Goal: Task Accomplishment & Management: Manage account settings

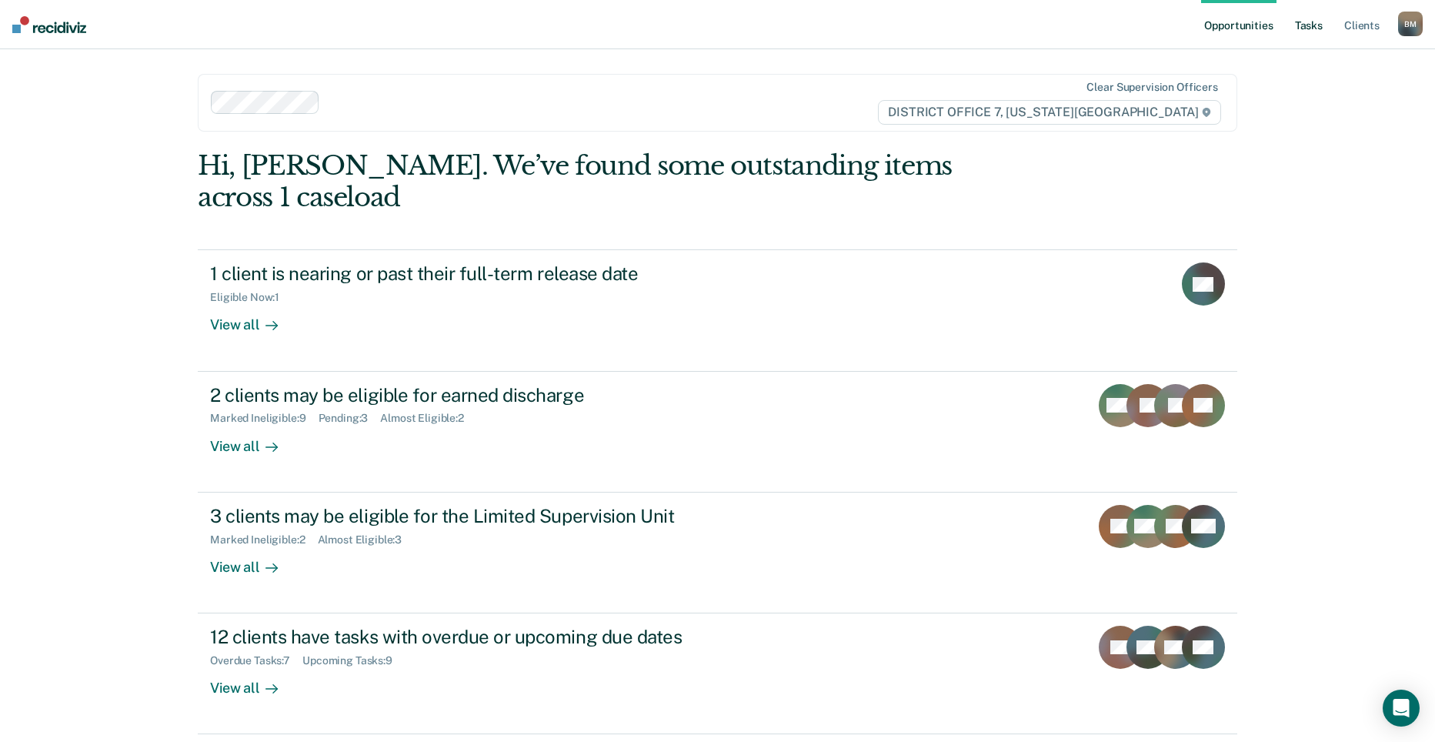
click at [1314, 22] on link "Tasks" at bounding box center [1309, 24] width 34 height 49
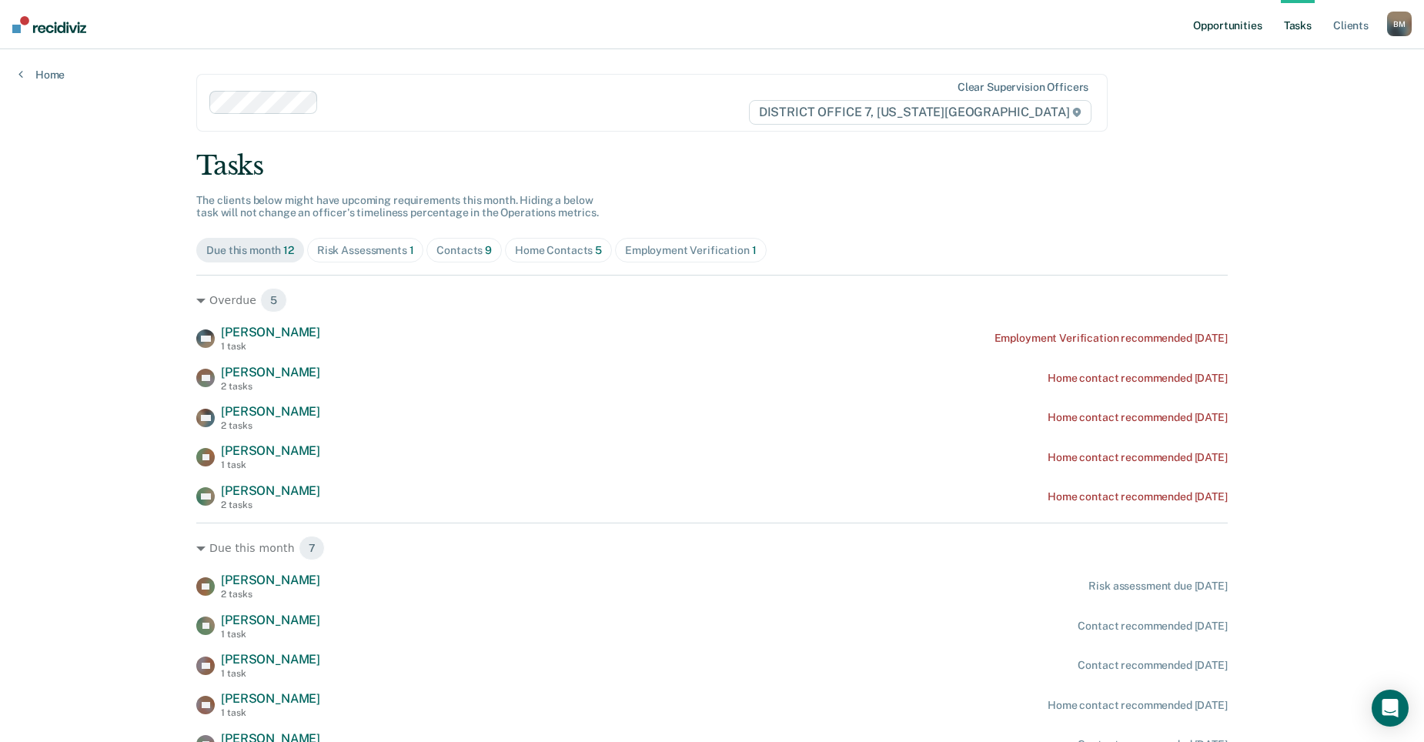
click at [1231, 28] on link "Opportunities" at bounding box center [1227, 24] width 75 height 49
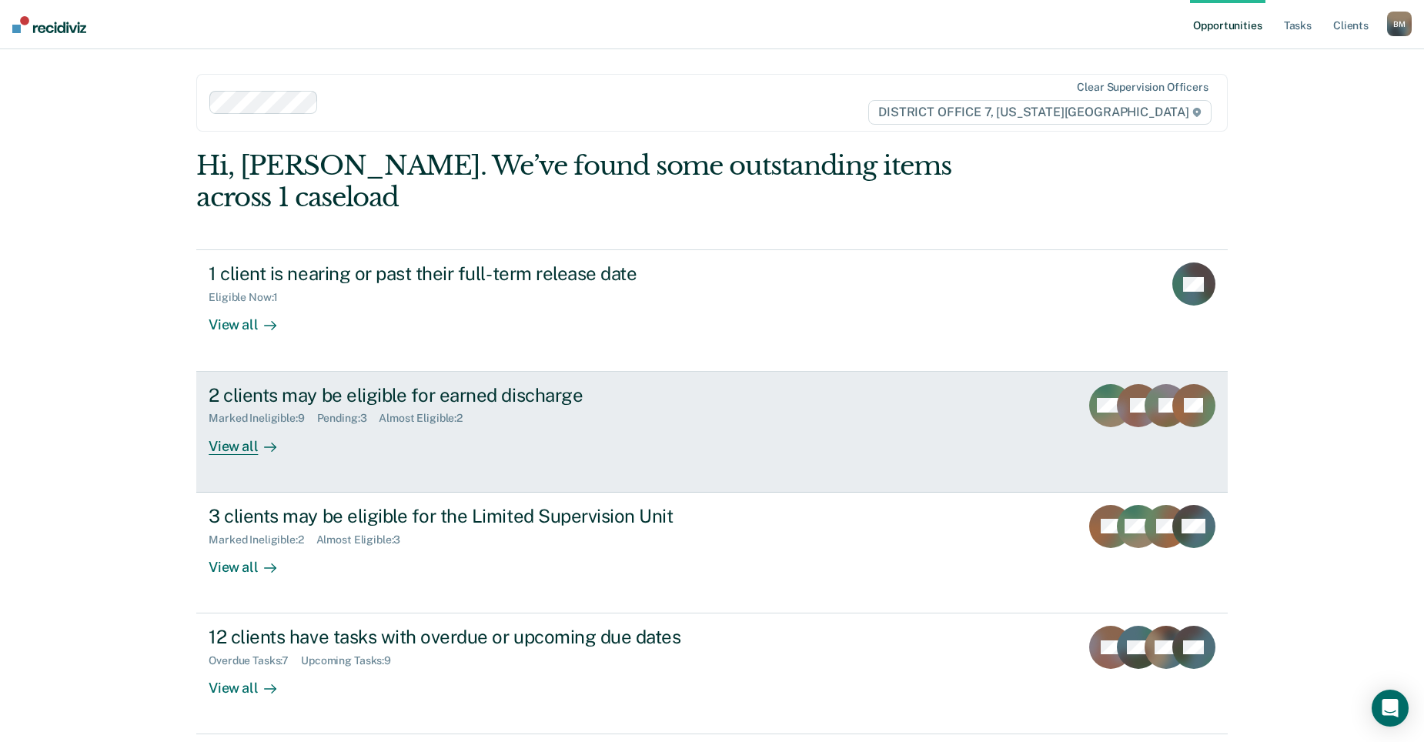
click at [556, 436] on link "2 clients may be eligible for earned discharge Marked Ineligible : 9 Pending : …" at bounding box center [711, 432] width 1031 height 121
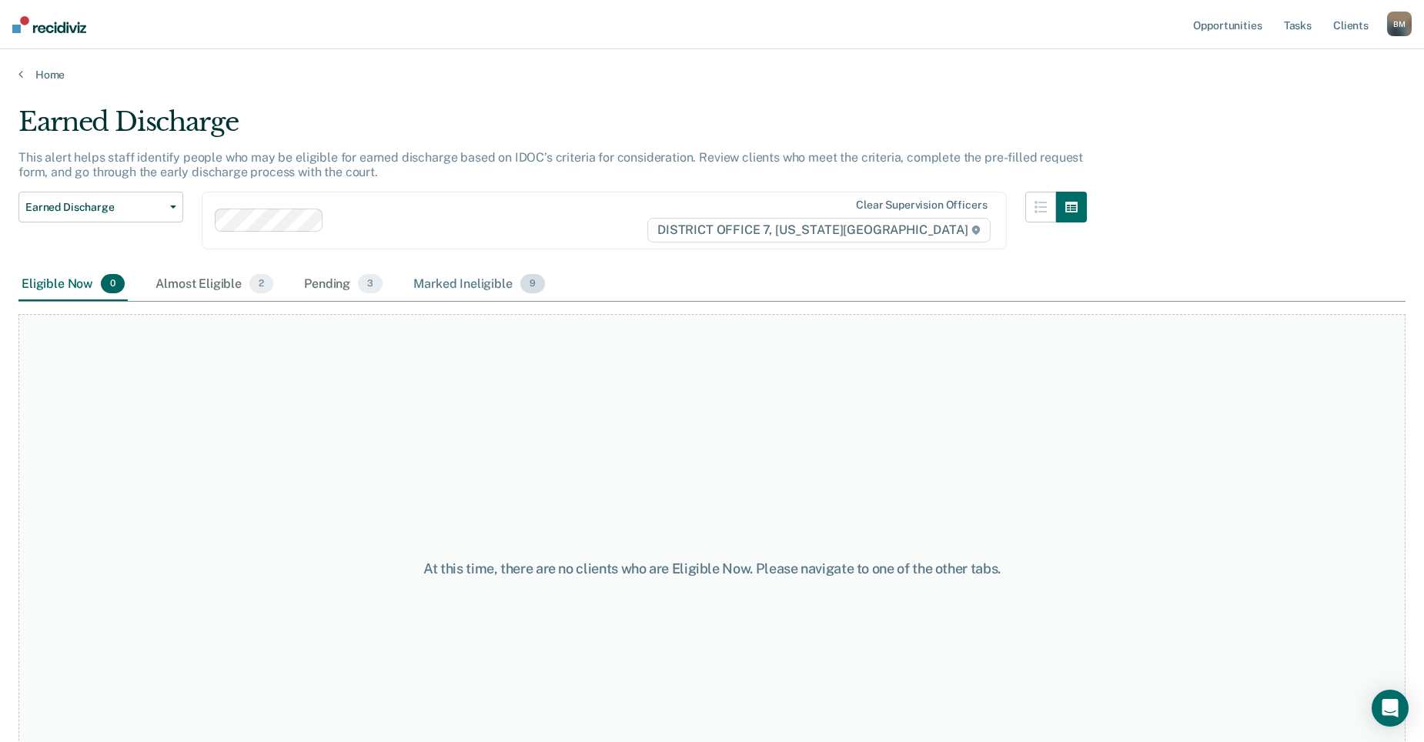
click at [456, 284] on div "Marked Ineligible 9" at bounding box center [479, 285] width 138 height 34
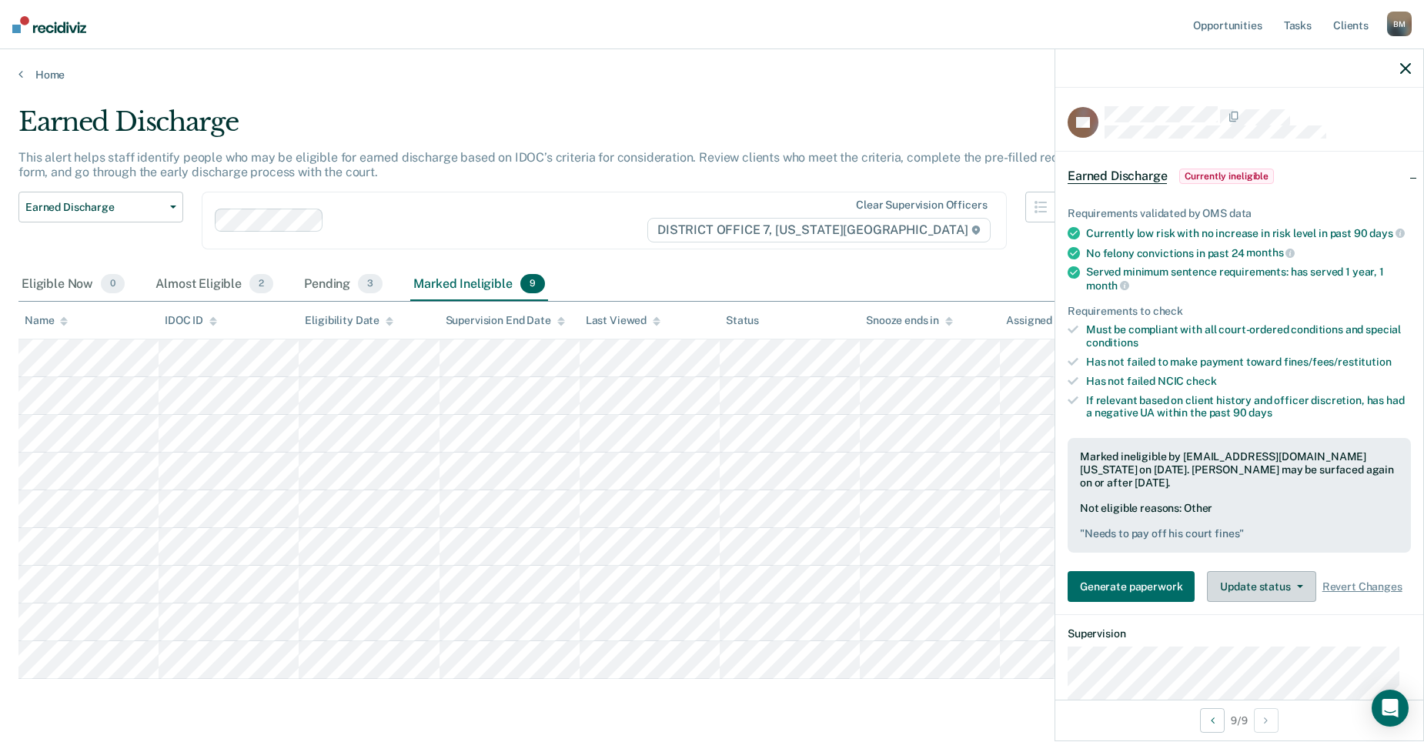
click at [1295, 601] on button "Update status" at bounding box center [1261, 586] width 109 height 31
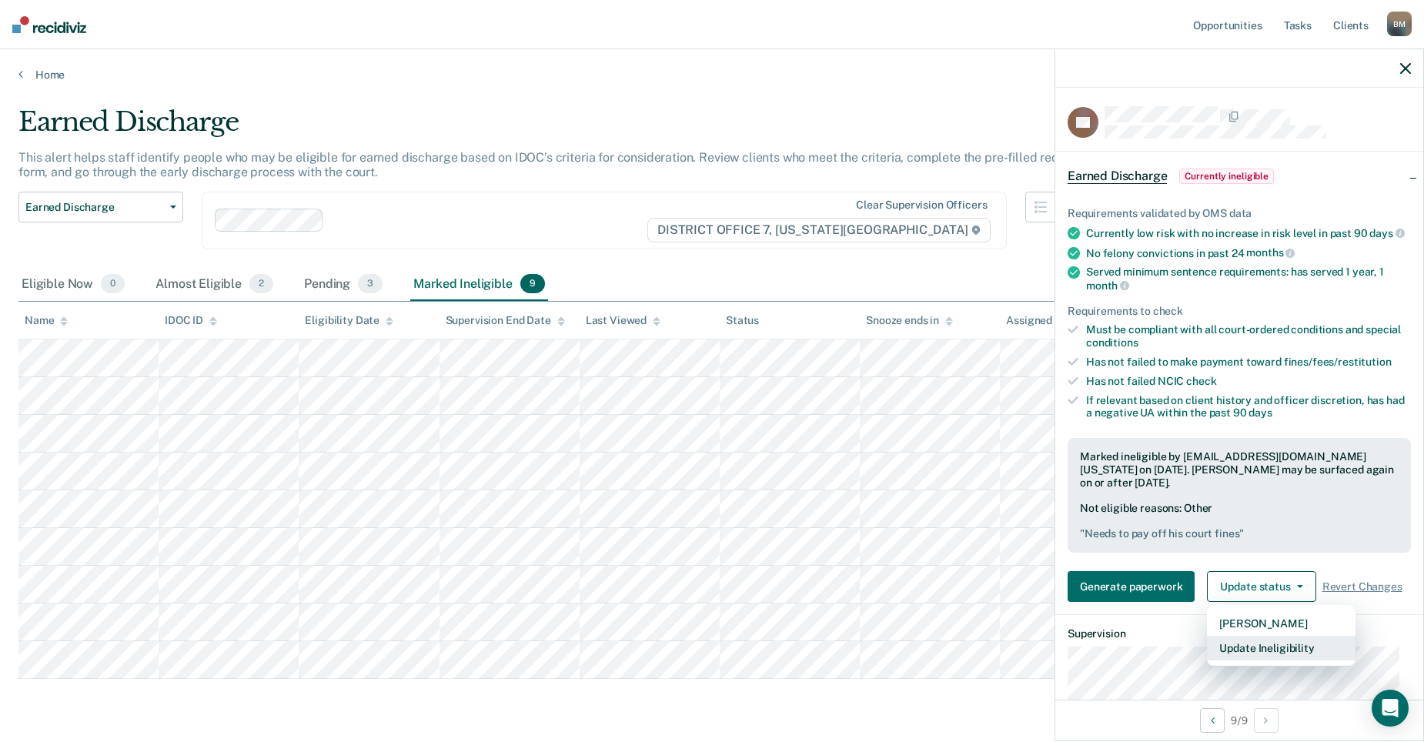
click at [1306, 660] on button "Update Ineligibility" at bounding box center [1281, 648] width 149 height 25
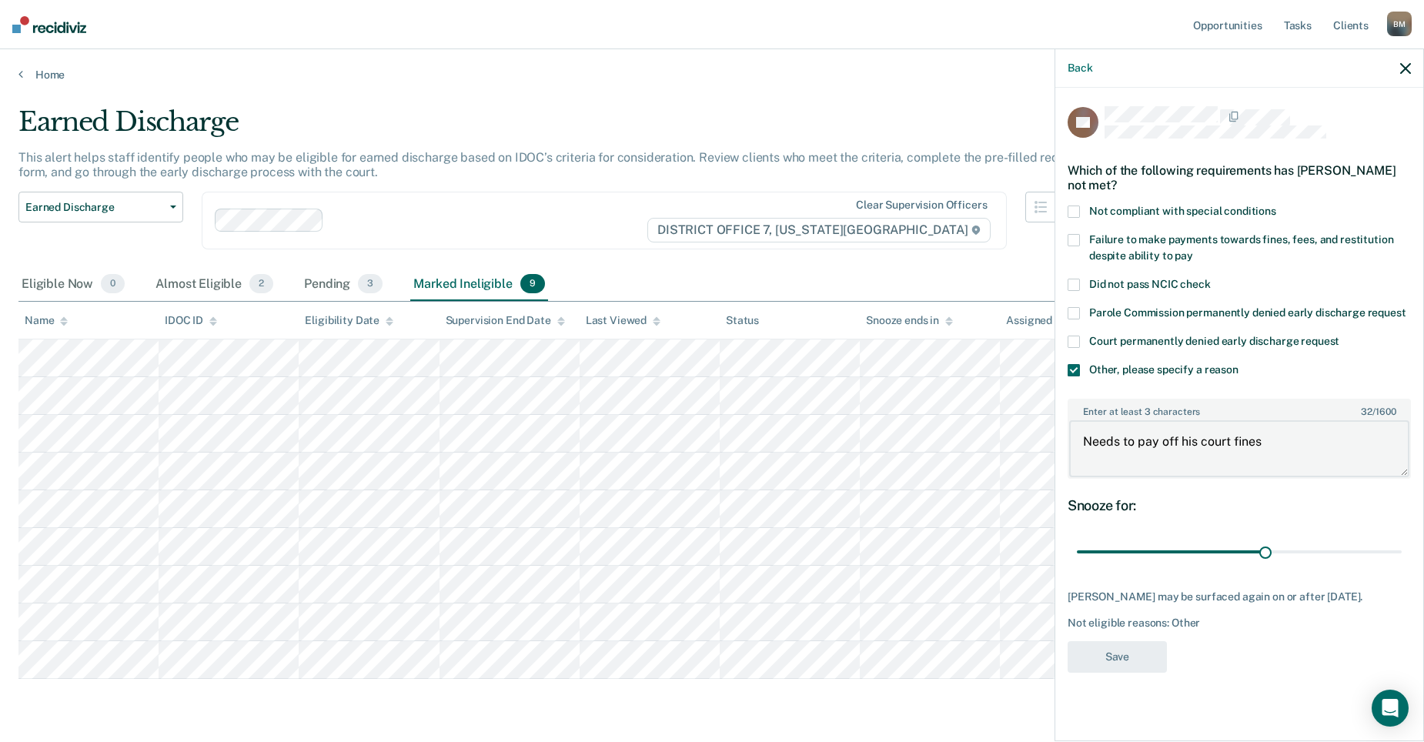
click at [1019, 453] on body "Looks like you’re using Internet Explorer 11. For faster loading and a better e…" at bounding box center [712, 371] width 1424 height 742
click at [978, 261] on div "Earned Discharge Release from Supervision Earned Discharge Limited Supervision …" at bounding box center [552, 230] width 1068 height 76
click at [1402, 75] on div "Back" at bounding box center [1239, 68] width 368 height 38
click at [1405, 69] on icon "button" at bounding box center [1405, 68] width 11 height 11
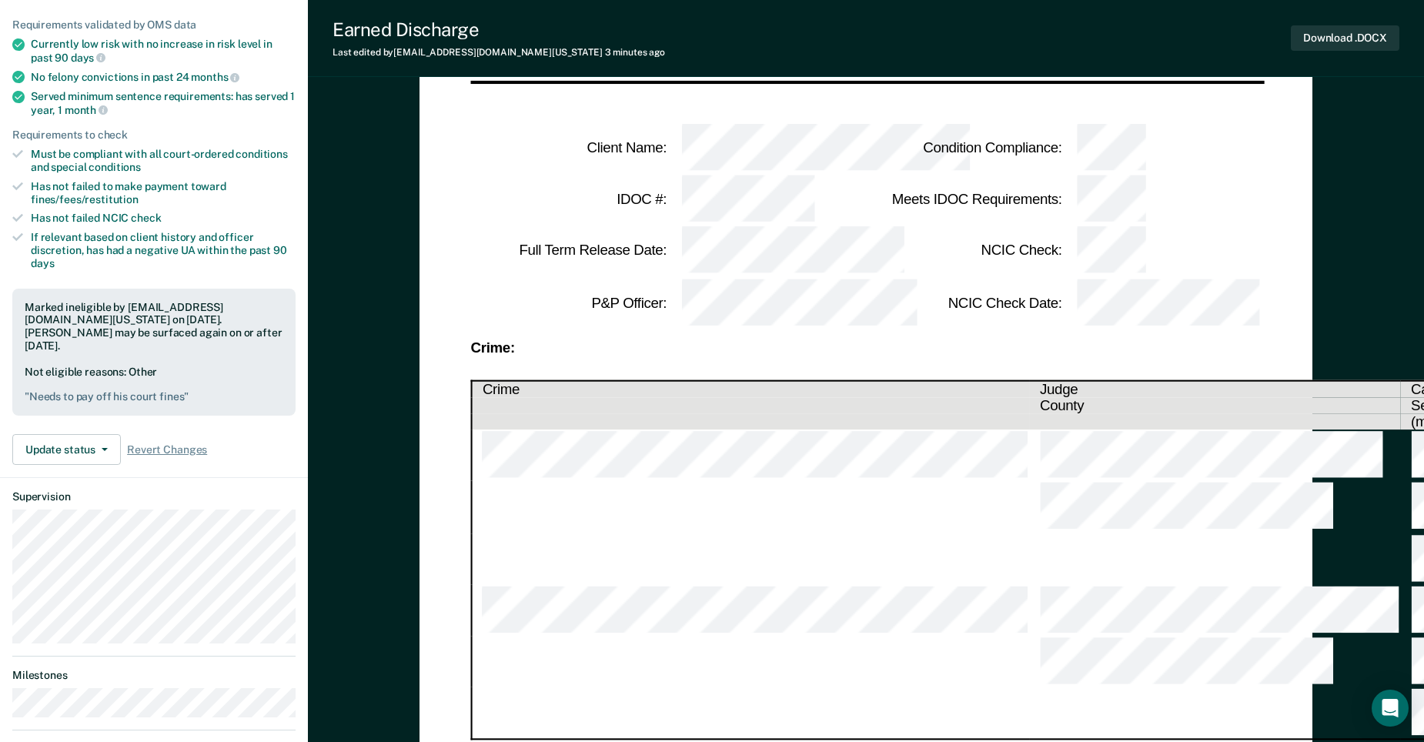
scroll to position [179, 0]
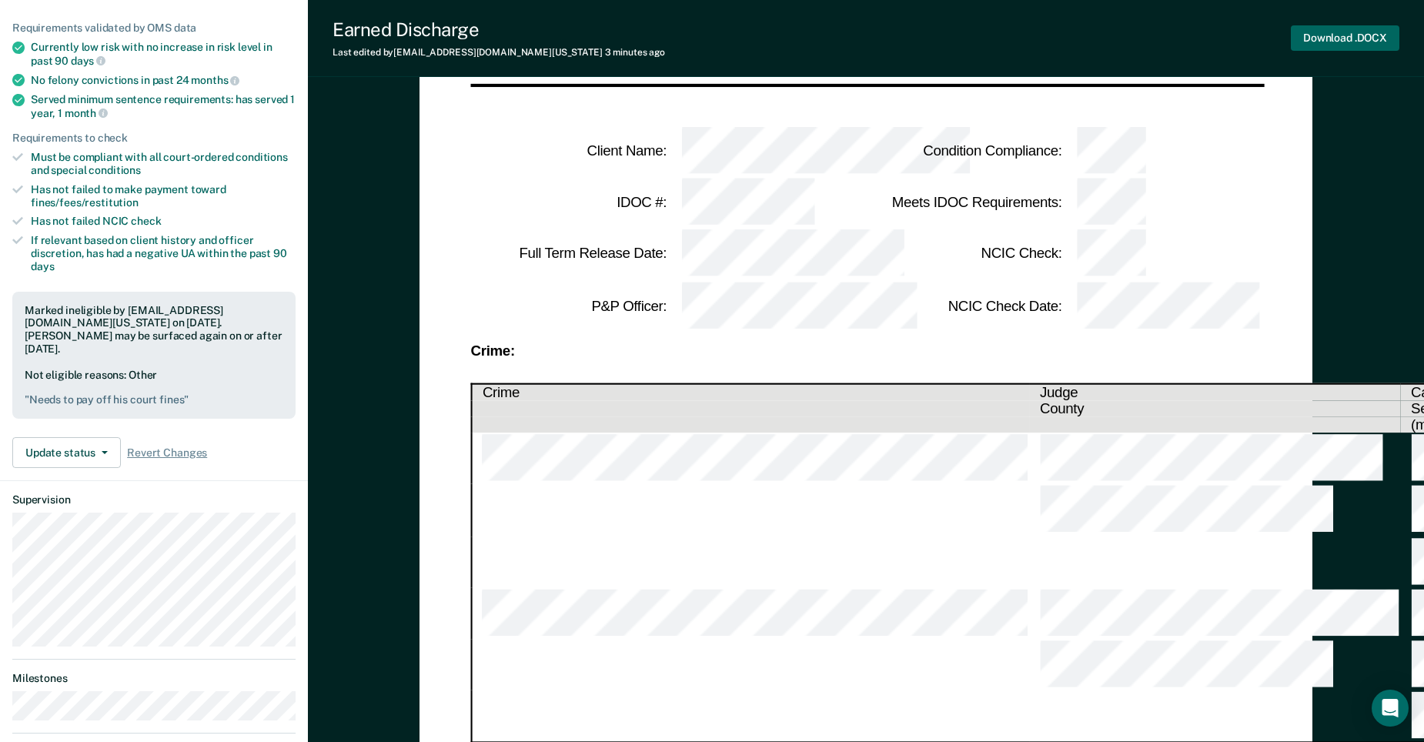
click at [1332, 32] on button "Download .DOCX" at bounding box center [1345, 37] width 109 height 25
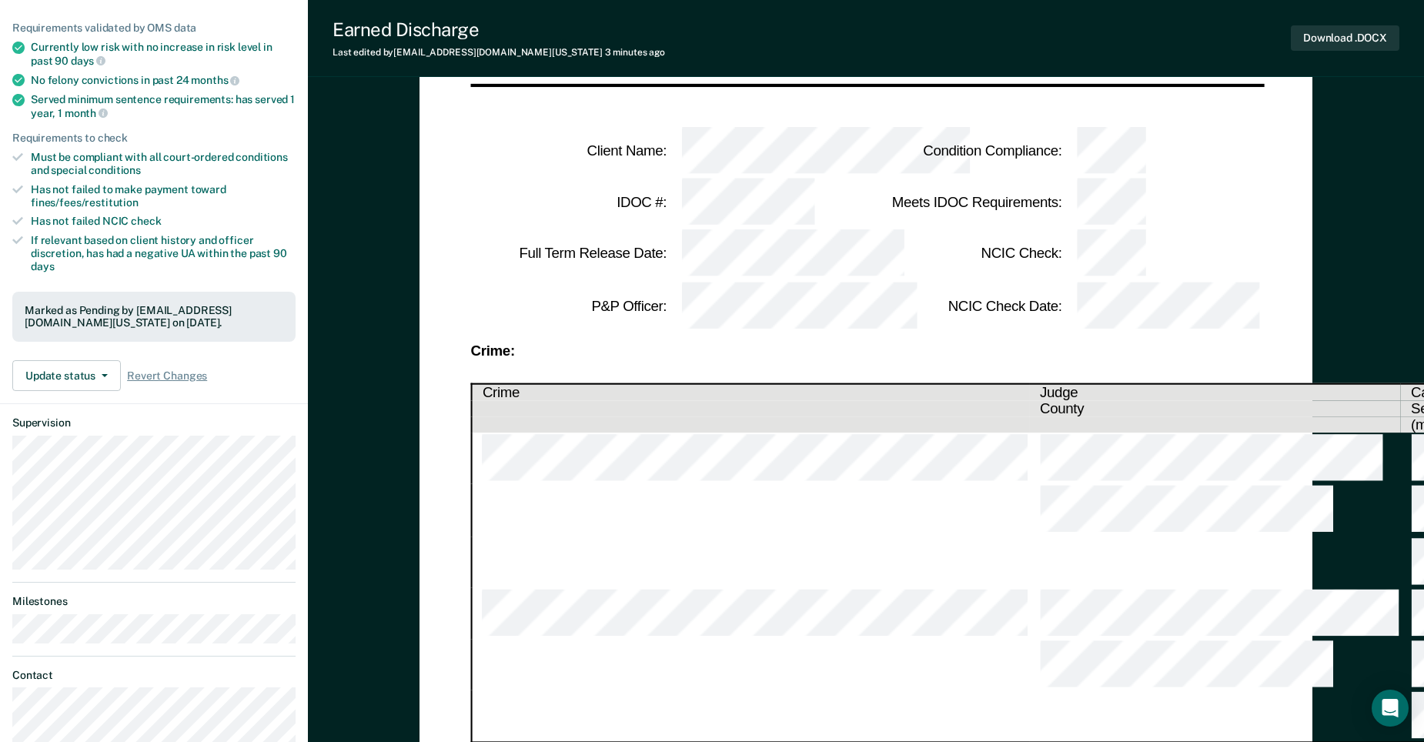
click at [1226, 280] on td at bounding box center [1163, 306] width 198 height 52
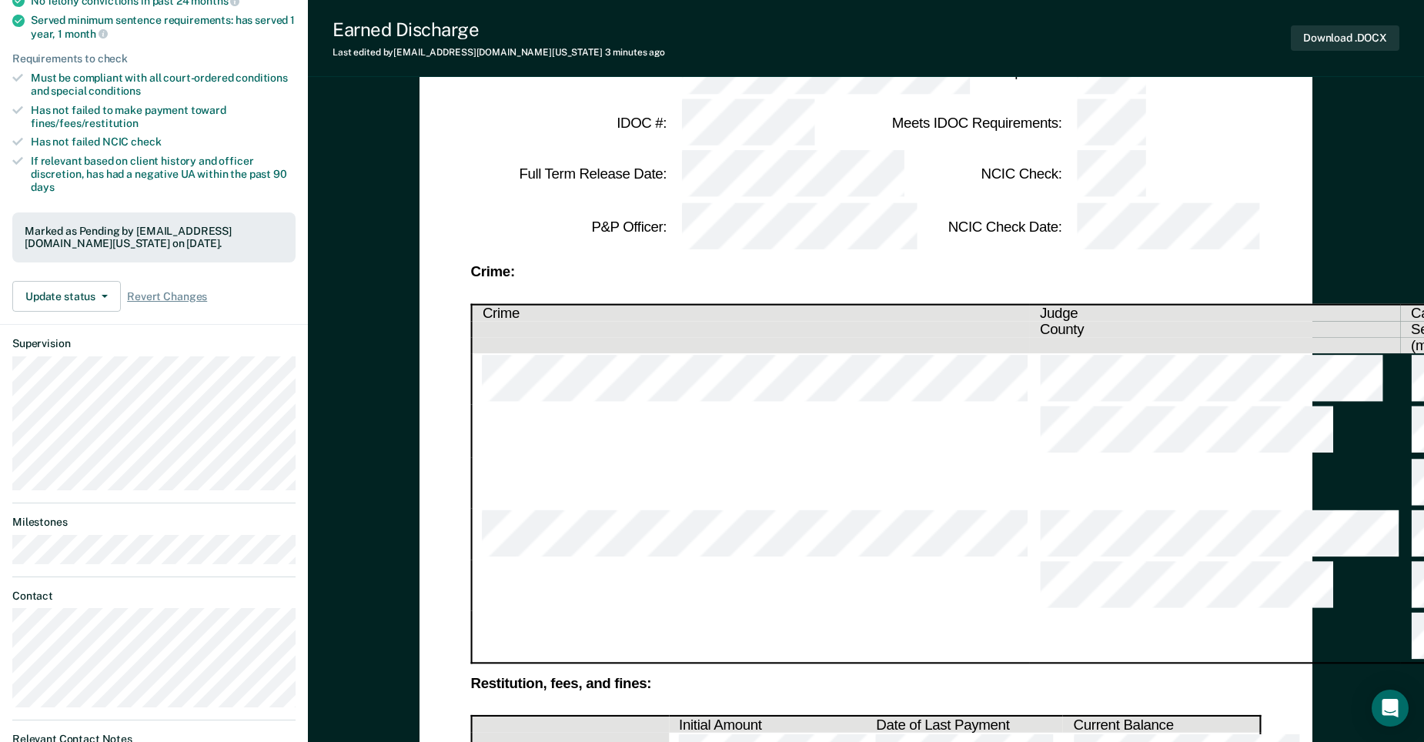
scroll to position [333, 0]
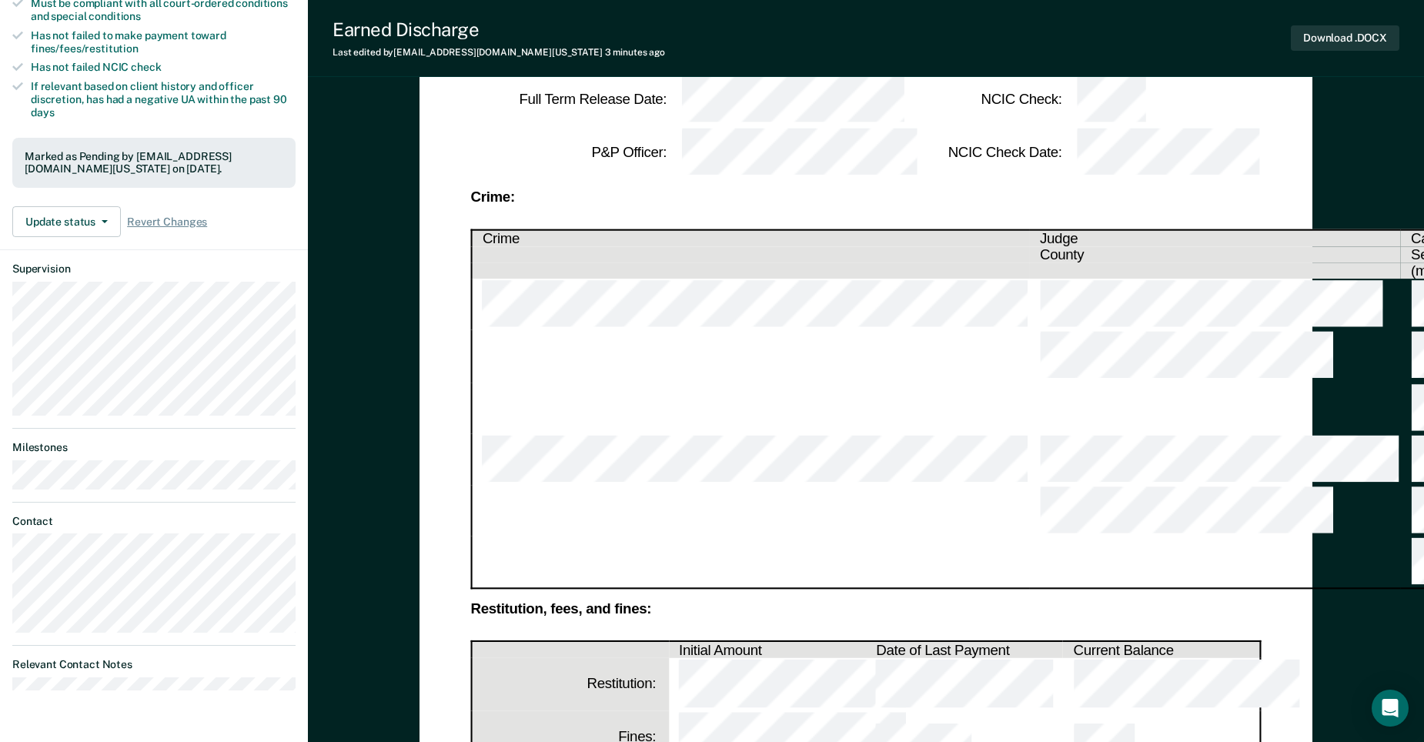
click at [349, 696] on div "Idaho Department of Correction Request for Early Discharge: Parole Client Name …" at bounding box center [866, 675] width 1116 height 1826
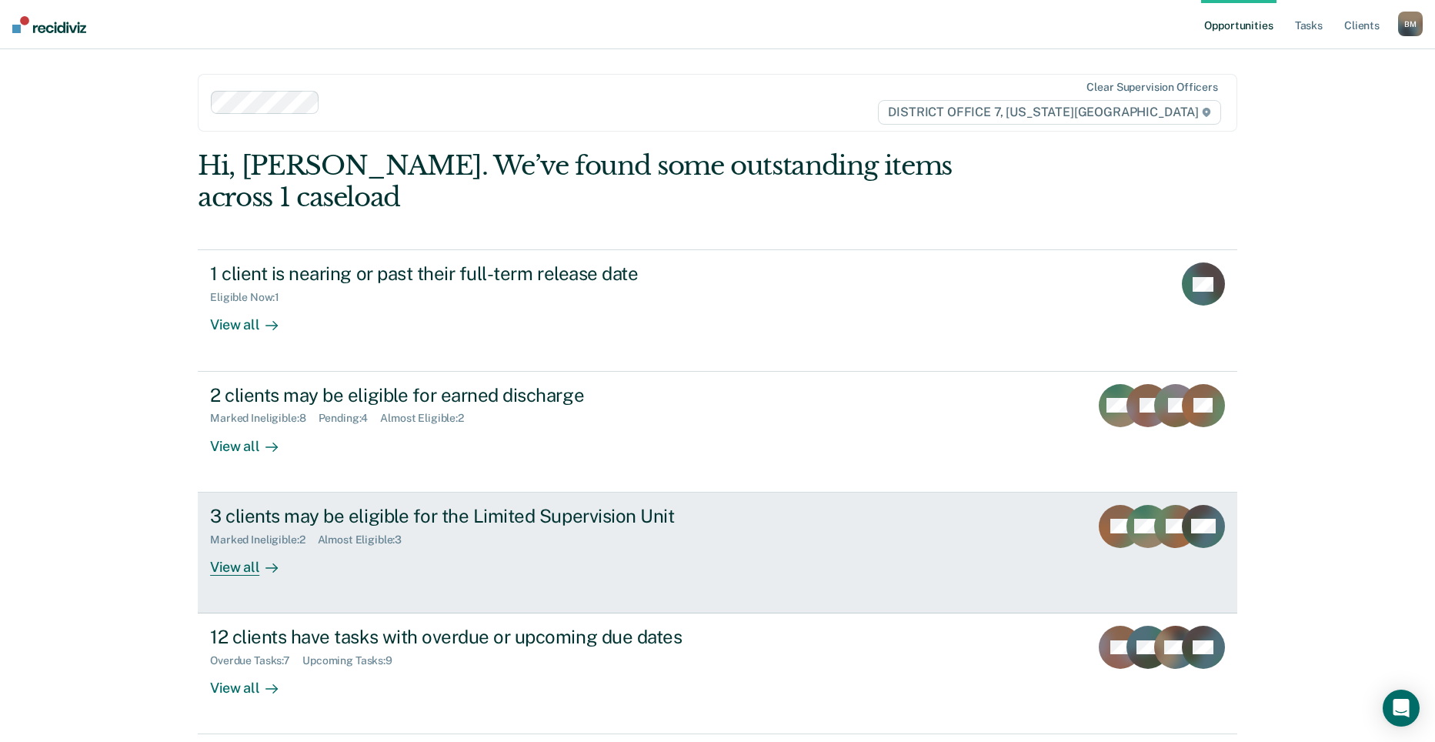
click at [669, 527] on div "Marked Ineligible : 2 Almost Eligible : 3" at bounding box center [480, 536] width 540 height 19
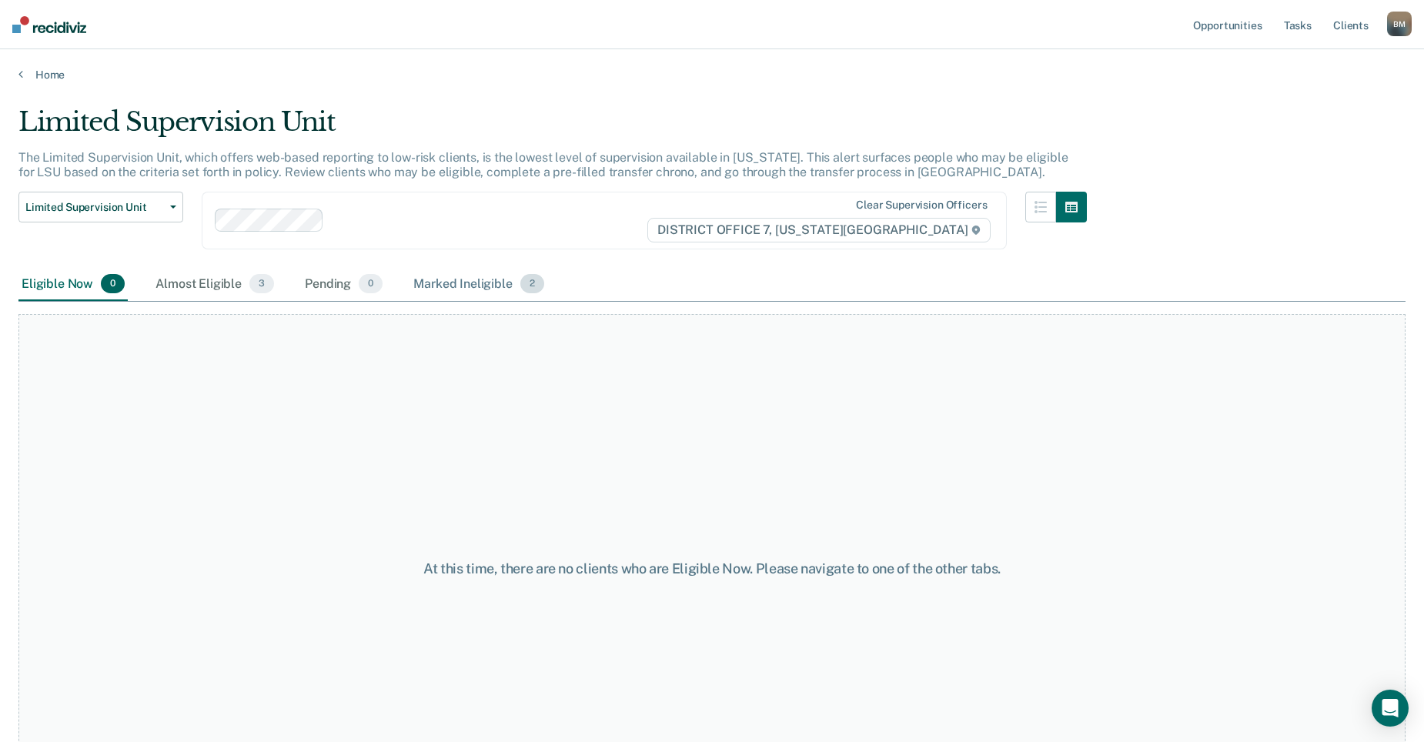
click at [454, 283] on div "Marked Ineligible 2" at bounding box center [478, 285] width 137 height 34
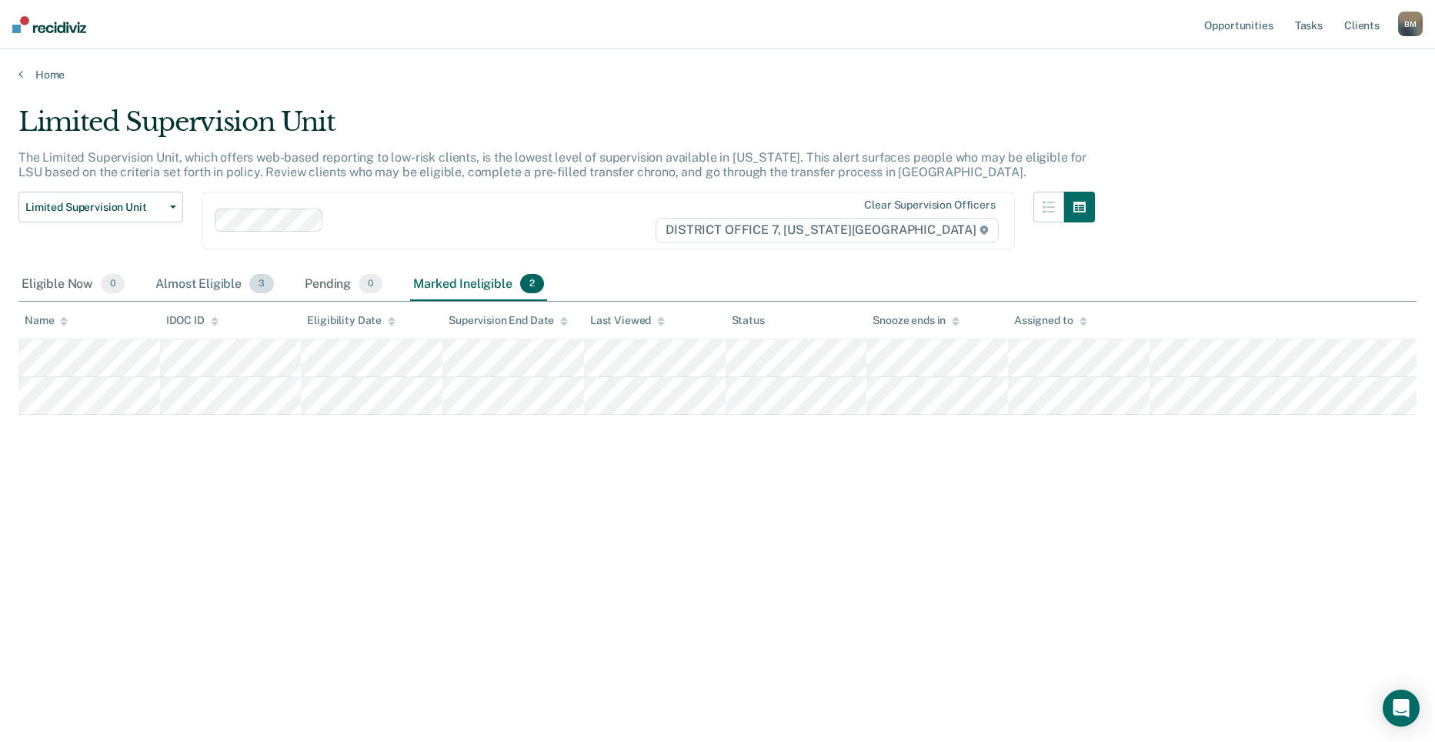
click at [191, 282] on div "Almost Eligible 3" at bounding box center [214, 285] width 125 height 34
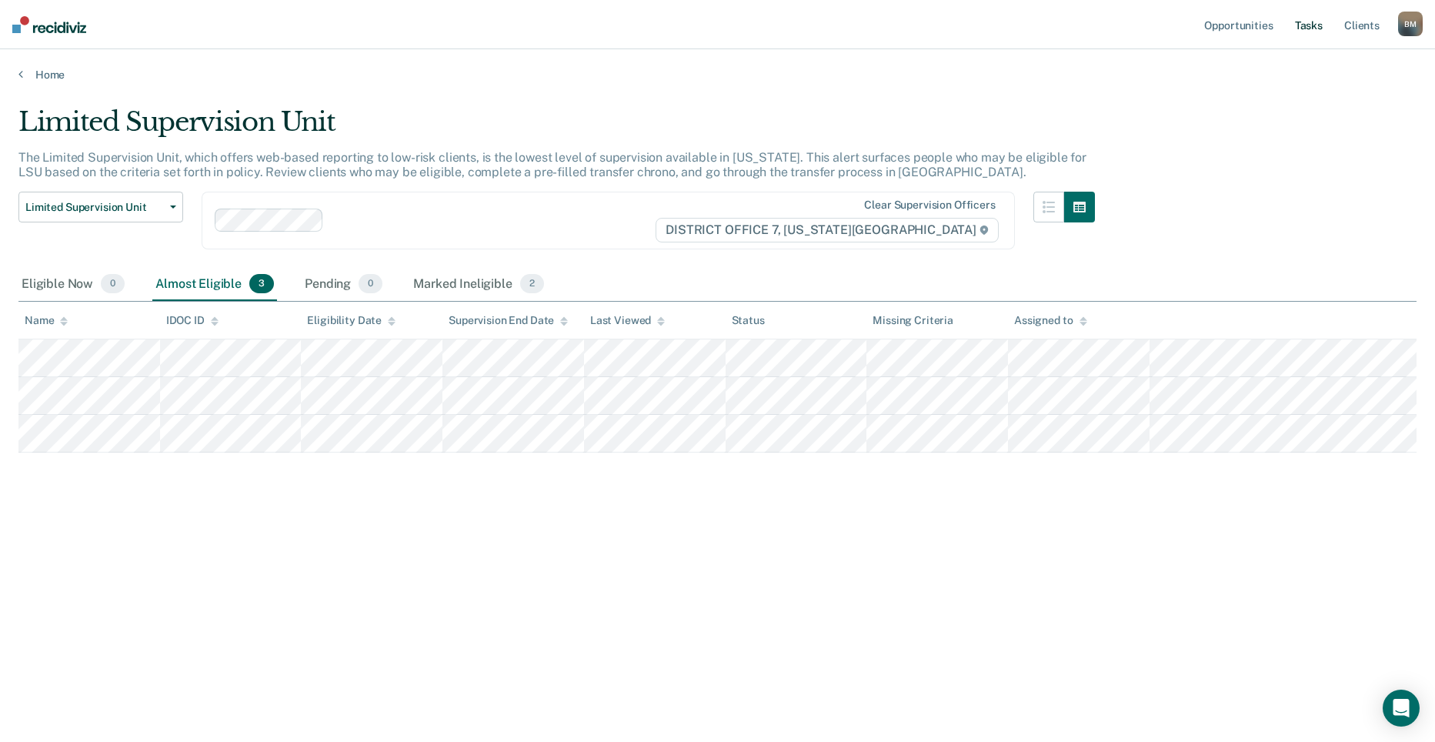
click at [1301, 34] on link "Tasks" at bounding box center [1309, 24] width 34 height 49
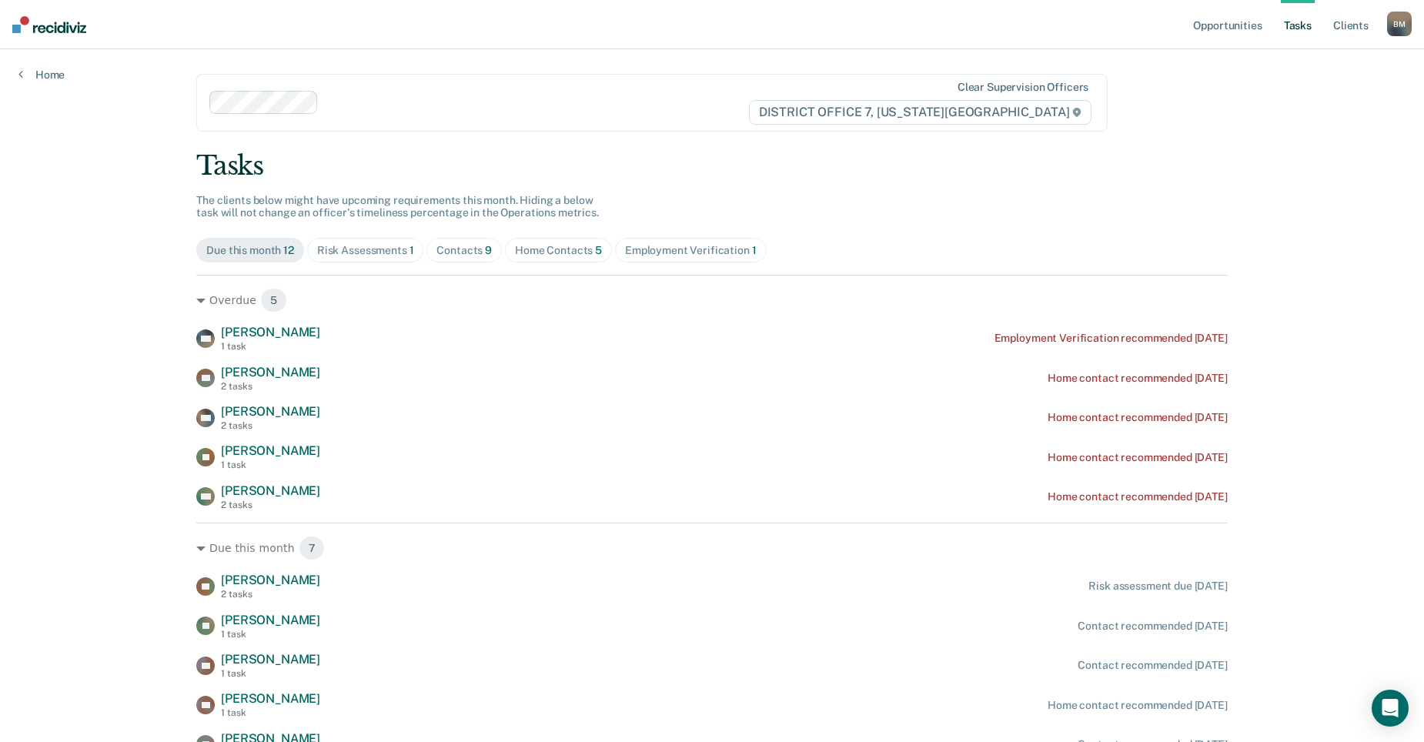
click at [463, 245] on div "Contacts 9" at bounding box center [463, 250] width 55 height 13
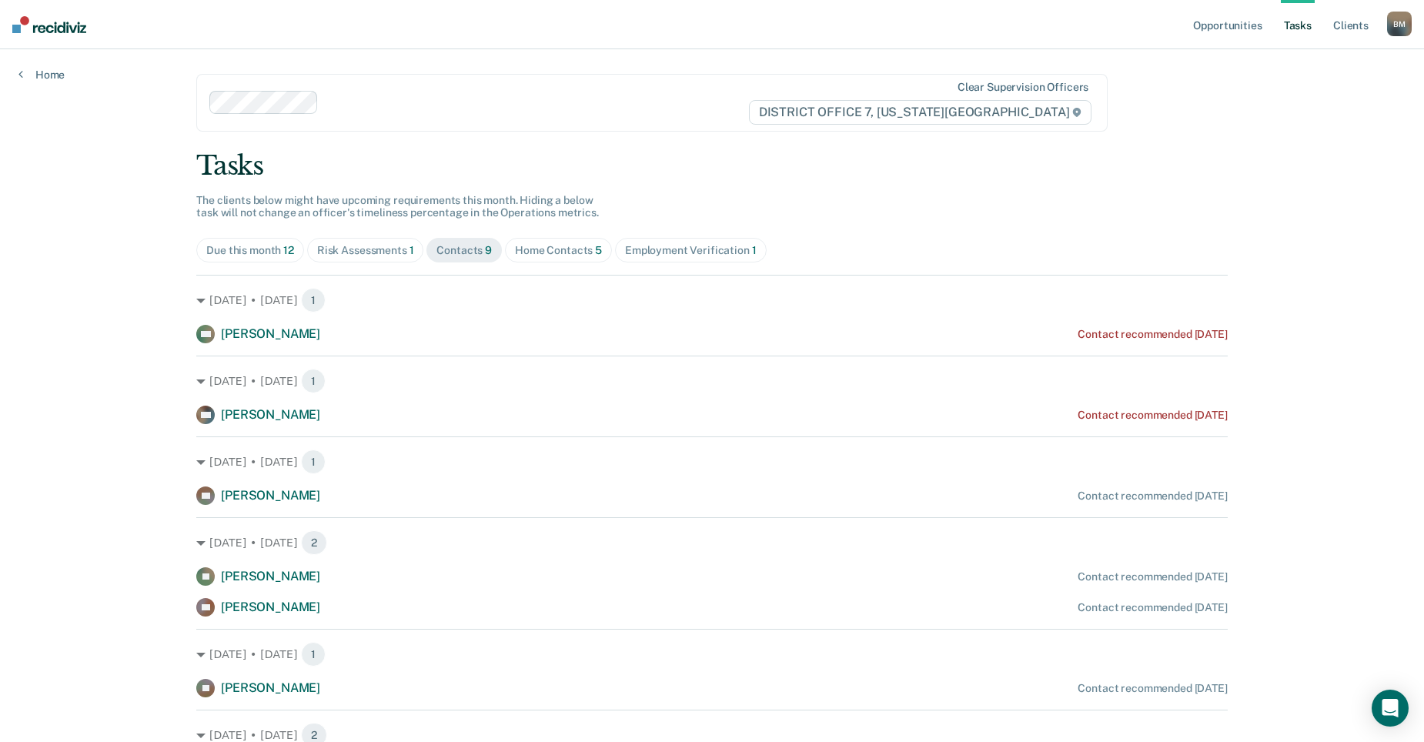
click at [289, 251] on span "12" at bounding box center [288, 250] width 11 height 12
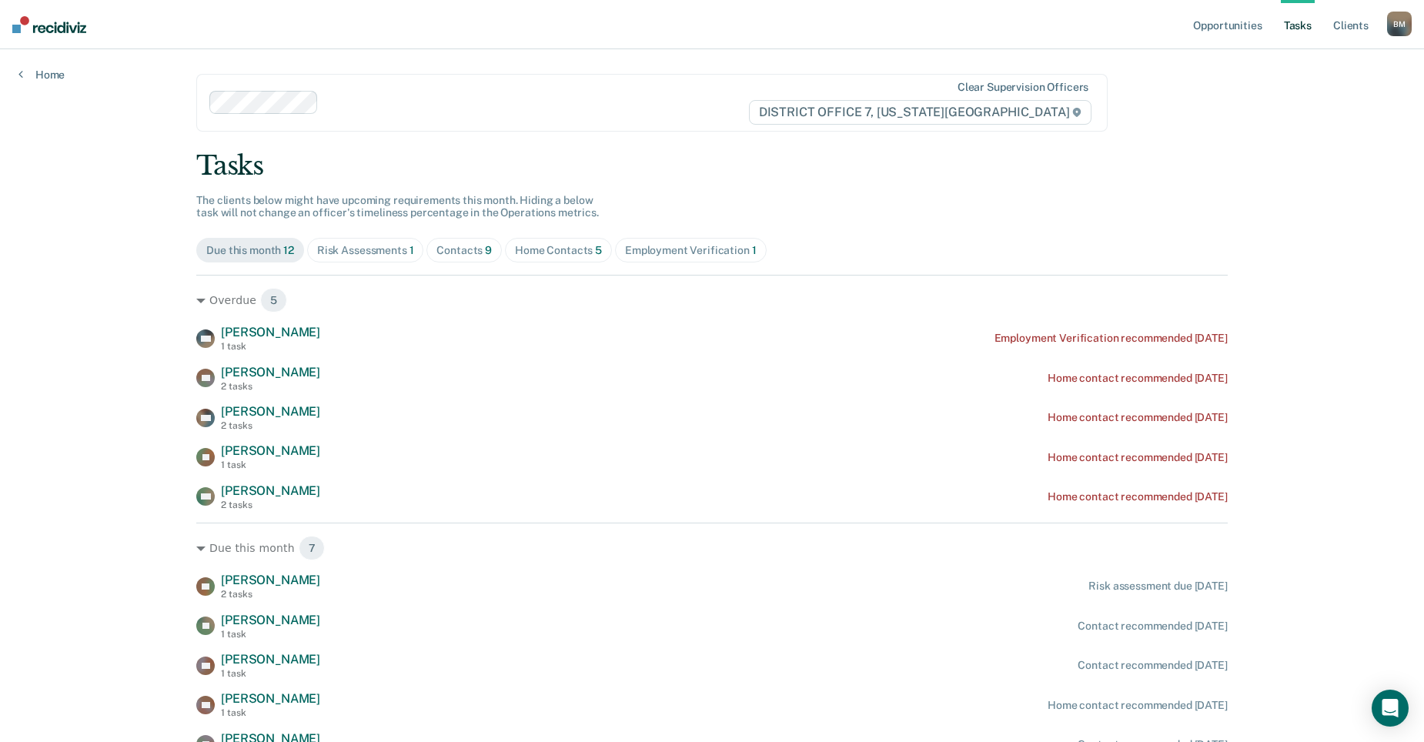
click at [391, 245] on div "Risk Assessments 1" at bounding box center [365, 250] width 97 height 13
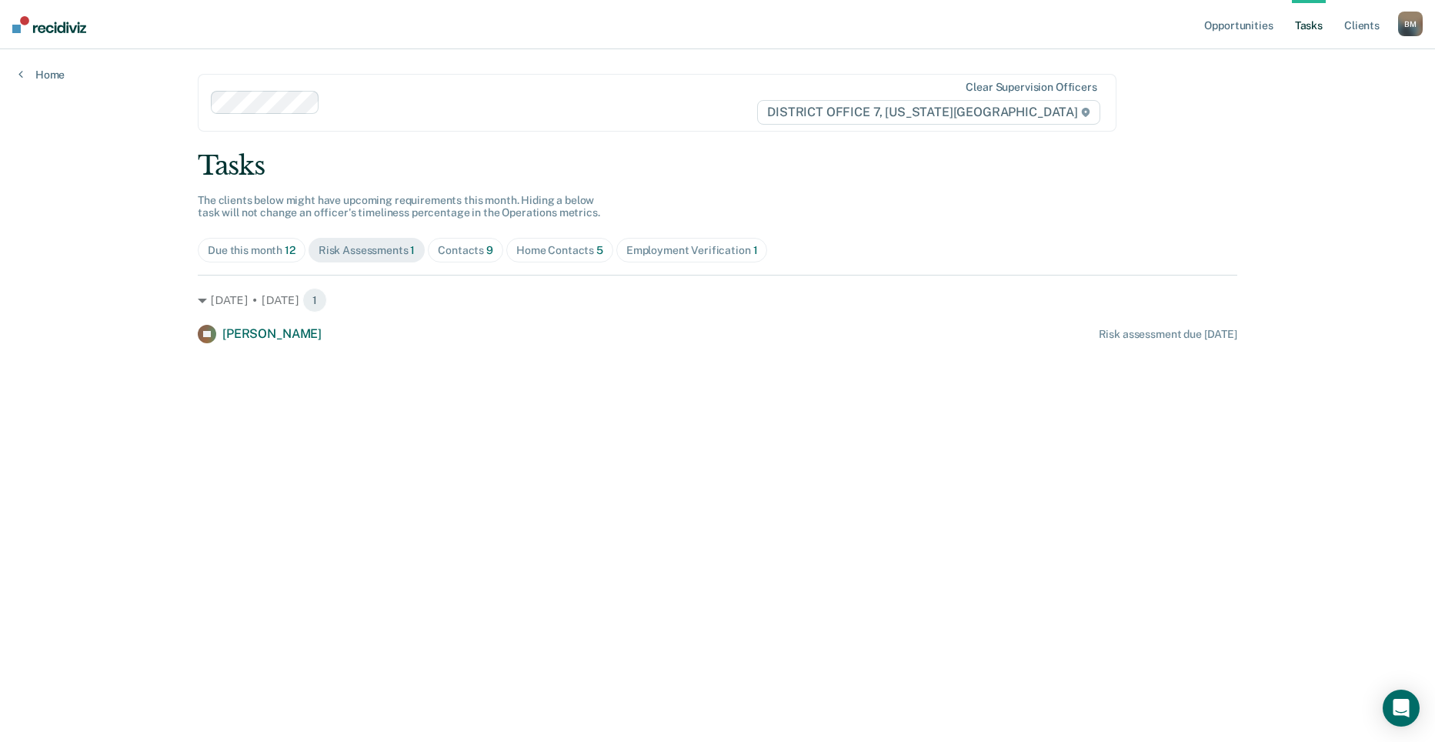
click at [452, 245] on div "Contacts 9" at bounding box center [465, 250] width 55 height 13
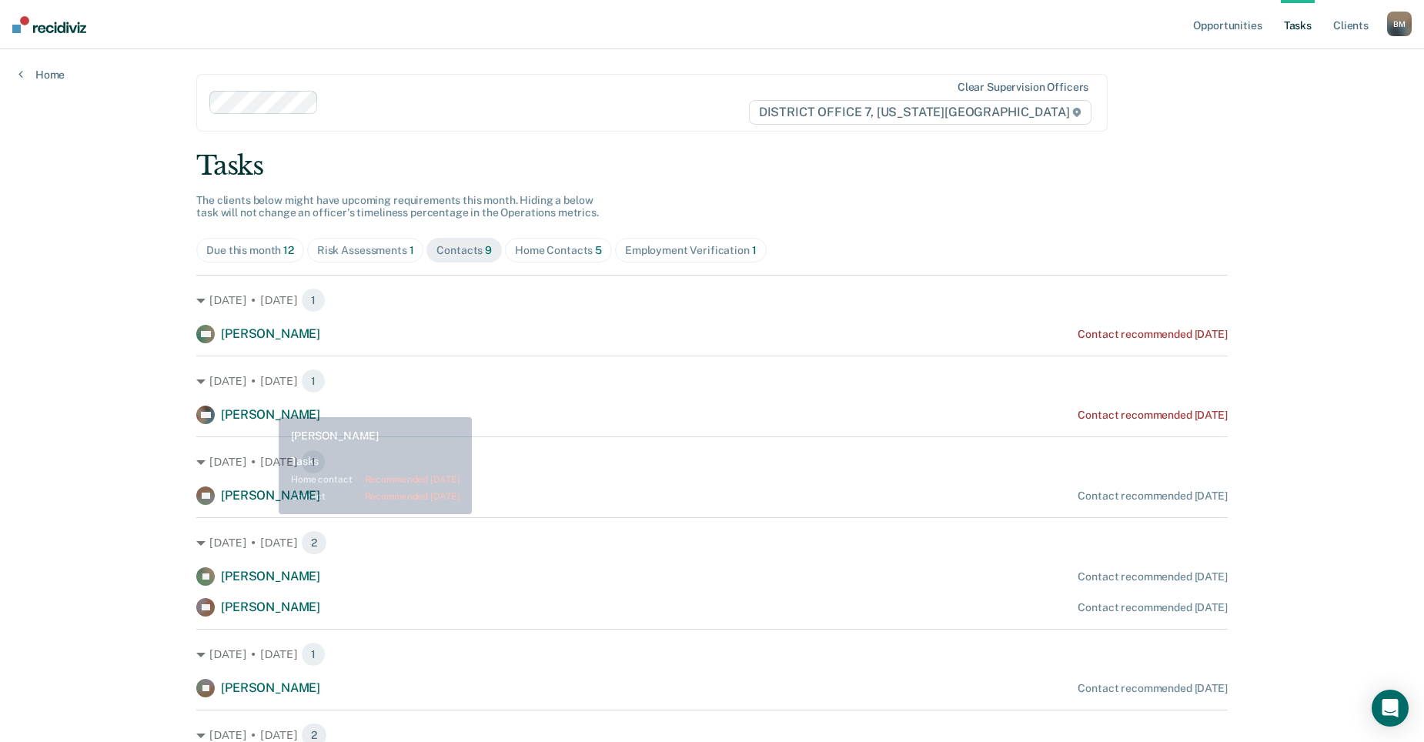
click at [268, 405] on div "[DATE] • [DATE] 1 TW [PERSON_NAME] Contact recommended [DATE]" at bounding box center [711, 390] width 1031 height 68
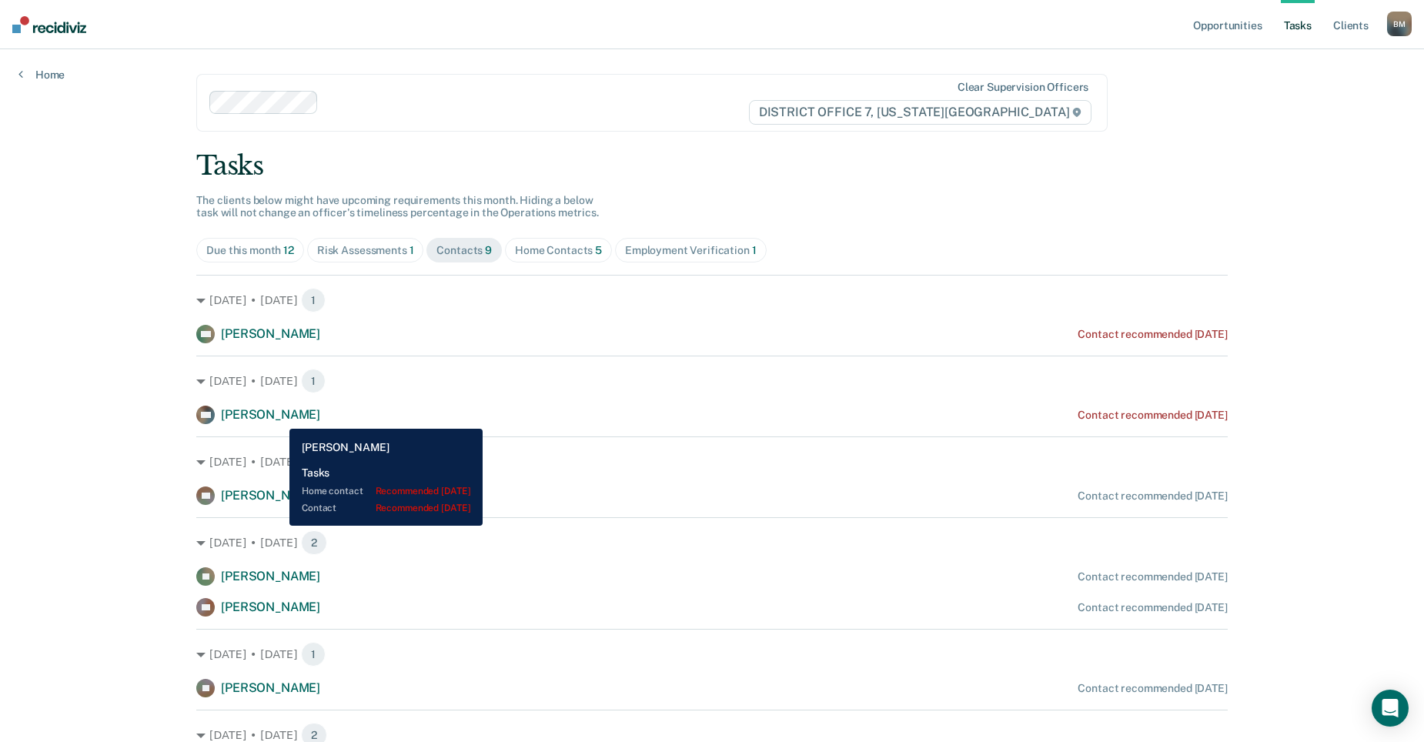
click at [278, 417] on span "[PERSON_NAME]" at bounding box center [270, 414] width 99 height 15
